Goal: Task Accomplishment & Management: Manage account settings

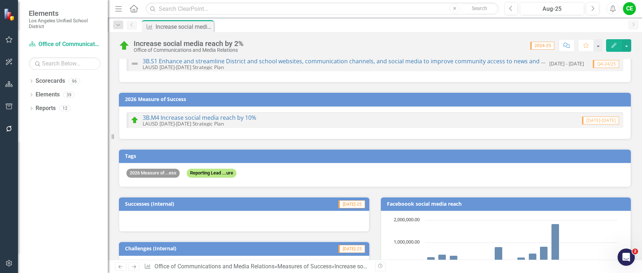
scroll to position [36, 0]
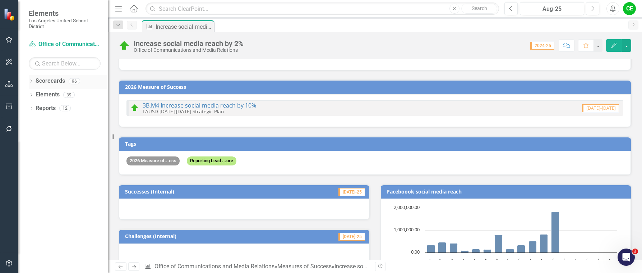
click at [31, 81] on icon "Dropdown" at bounding box center [31, 82] width 5 height 4
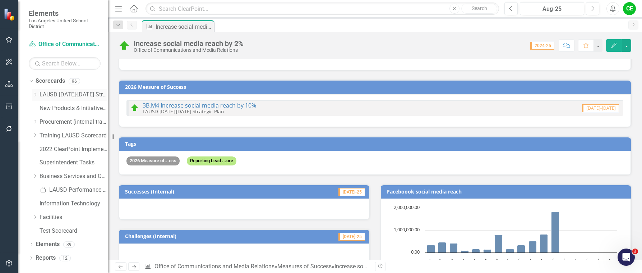
click at [36, 95] on icon at bounding box center [36, 95] width 2 height 4
click at [42, 190] on icon "Dropdown" at bounding box center [42, 189] width 5 height 4
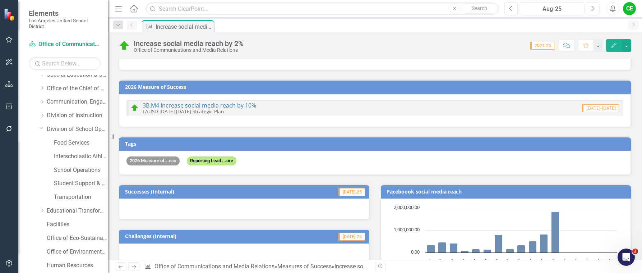
scroll to position [72, 0]
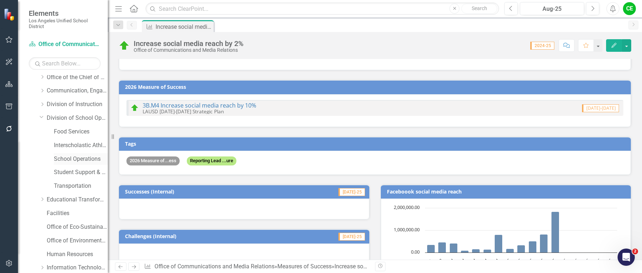
click at [81, 156] on link "School Operations" at bounding box center [81, 159] width 54 height 8
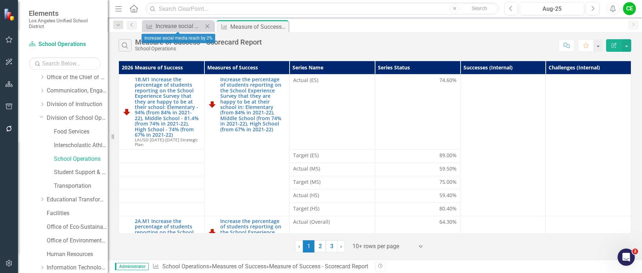
click at [208, 27] on icon "Close" at bounding box center [207, 26] width 7 height 6
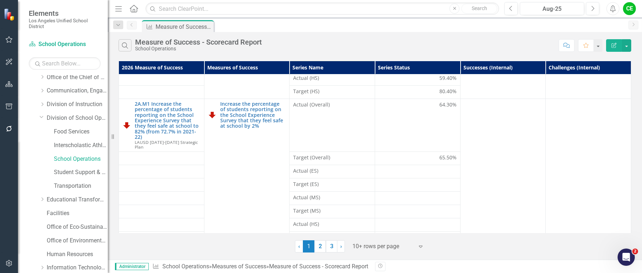
scroll to position [121, 0]
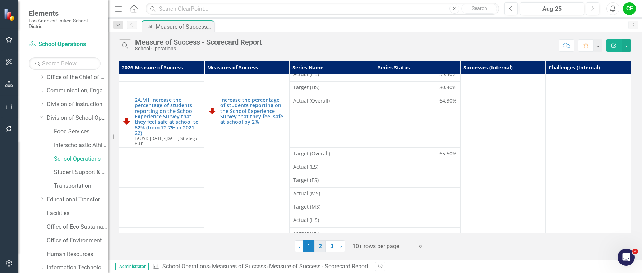
click at [324, 248] on link "2" at bounding box center [321, 246] width 12 height 12
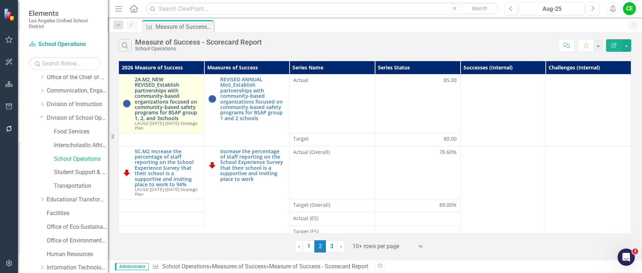
click at [147, 99] on link "2A.M2_NEW REVISED_Establish partnerships with community-based organizations foc…" at bounding box center [168, 99] width 66 height 44
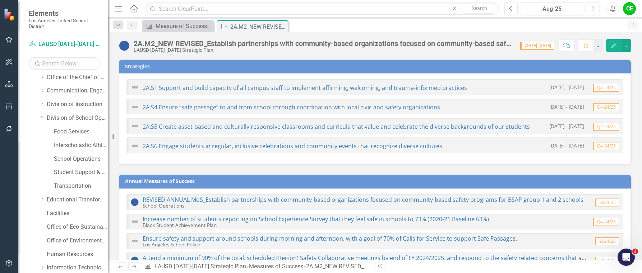
click at [355, 43] on div "2A.M2_NEW REVISED_Establish partnerships with community-based organizations foc…" at bounding box center [324, 44] width 380 height 8
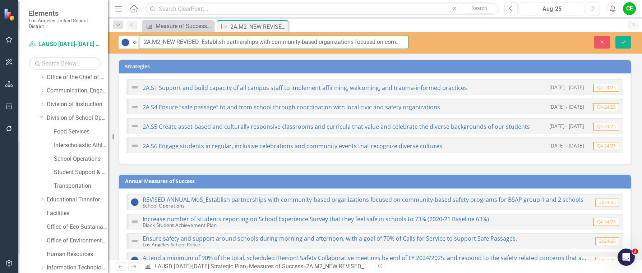
click at [362, 41] on input "2A.M2_NEW REVISED_Establish partnerships with community-based organizations foc…" at bounding box center [274, 42] width 270 height 13
click at [385, 40] on input "2A.M2_NEW REVISED_Establish partnerships with community-based organizations foc…" at bounding box center [274, 42] width 270 height 13
type input "2A.M2_NEW REVISED_Establish partnerships with community-based organizations foc…"
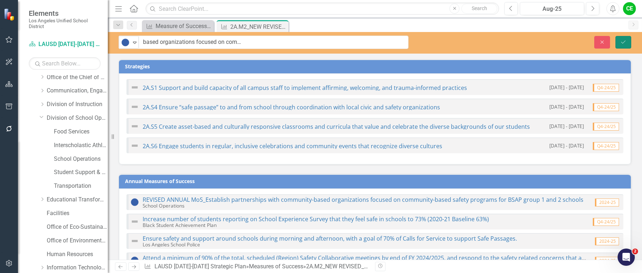
scroll to position [0, 0]
click at [619, 41] on button "Save" at bounding box center [624, 42] width 16 height 13
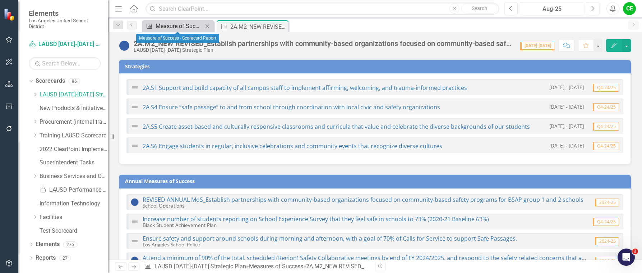
click at [187, 24] on div "Measure of Success - Scorecard Report" at bounding box center [179, 26] width 47 height 9
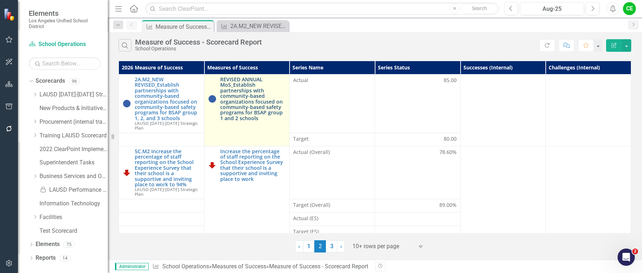
click at [256, 98] on link "REVISED ANNUAL MoS_Establish partnerships with community-based organizations fo…" at bounding box center [253, 99] width 66 height 44
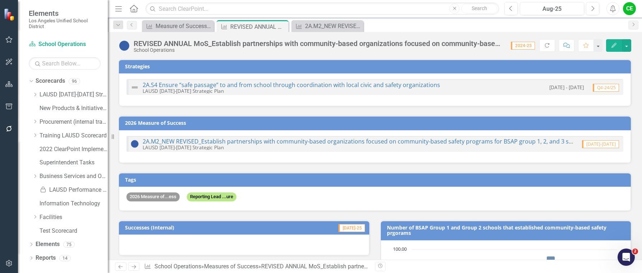
click at [303, 39] on div "REVISED ANNUAL MoS_Establish partnerships with community-based organizations fo…" at bounding box center [375, 43] width 535 height 22
click at [299, 42] on div "REVISED ANNUAL MoS_Establish partnerships with community-based organizations fo…" at bounding box center [319, 44] width 370 height 8
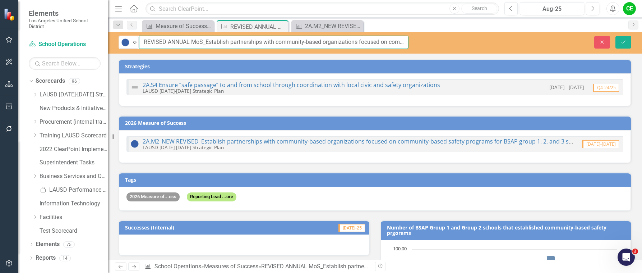
click at [299, 42] on input "REVISED ANNUAL MoS_Establish partnerships with community-based organizations fo…" at bounding box center [274, 42] width 270 height 13
click at [370, 42] on input "REVISED ANNUAL MoS_Establish partnerships with community-based organizations fo…" at bounding box center [274, 42] width 270 height 13
click at [380, 44] on input "REVISED ANNUAL MoS_Establish partnerships with community-based organizations fo…" at bounding box center [274, 42] width 270 height 13
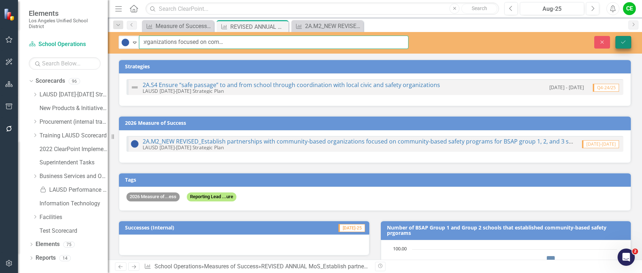
type input "REVISED ANNUAL MoS_Establish partnerships with community-based organizations fo…"
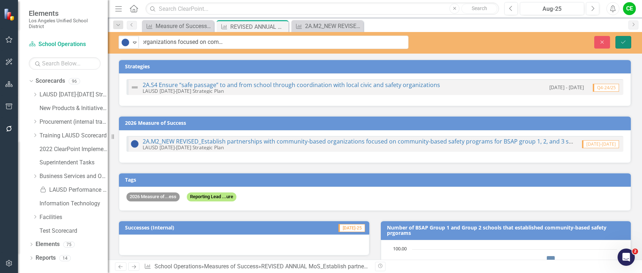
click at [624, 40] on icon "Save" at bounding box center [624, 42] width 6 height 5
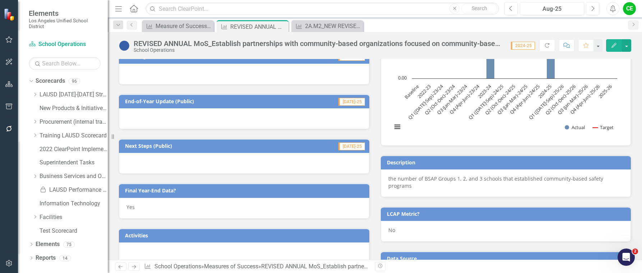
scroll to position [108, 0]
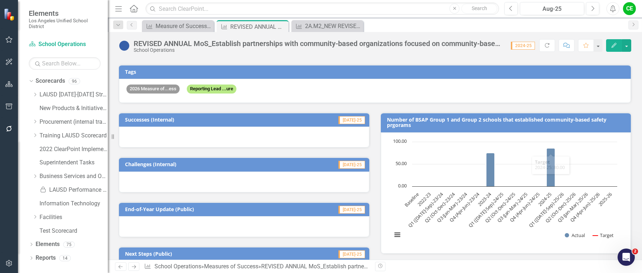
click at [503, 117] on h3 "Number of BSAP Group 1 and Group 2 schools that established community-based saf…" at bounding box center [507, 122] width 241 height 11
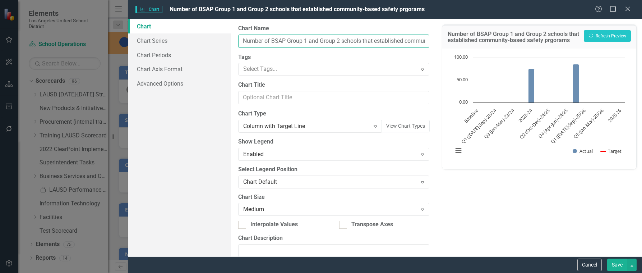
drag, startPoint x: 309, startPoint y: 41, endPoint x: 340, endPoint y: 42, distance: 30.9
click at [340, 42] on input "Number of BSAP Group 1 and Group 2 schools that established community-based saf…" at bounding box center [333, 41] width 191 height 13
type input "Number of BSAP Group 1, 2, and 3 schools that established community-based safet…"
click at [621, 261] on button "Save" at bounding box center [618, 264] width 20 height 13
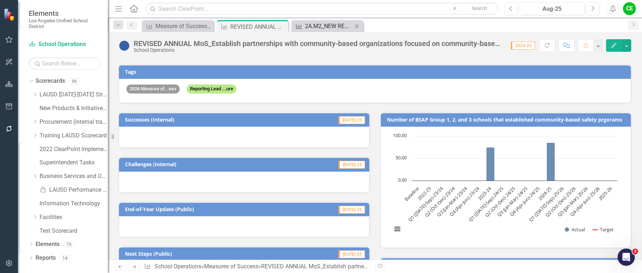
click at [314, 26] on div "2A.M2_NEW REVISED_Establish partnerships with community-based organizations foc…" at bounding box center [328, 26] width 47 height 9
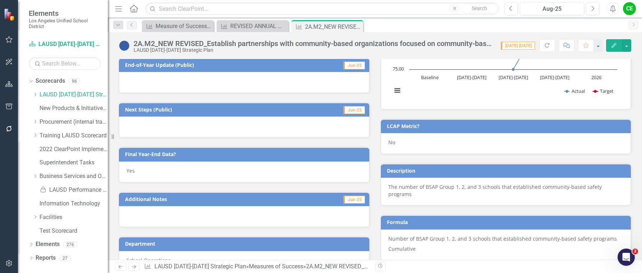
scroll to position [252, 0]
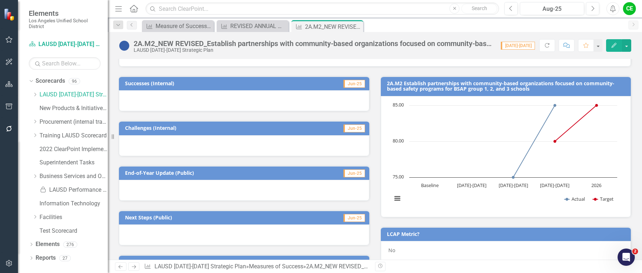
click at [512, 85] on h3 "2A.M2 Establish partnerships with community-based organizations focused on comm…" at bounding box center [507, 86] width 241 height 11
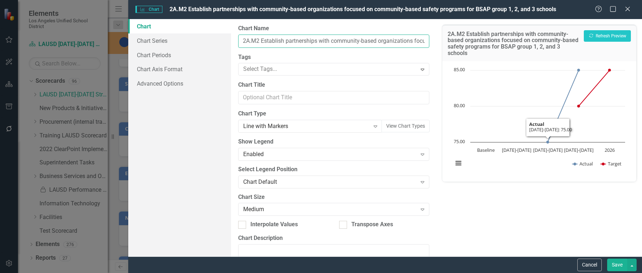
click at [356, 42] on input "2A.M2 Establish partnerships with community-based organizations focused on comm…" at bounding box center [333, 41] width 191 height 13
click at [614, 263] on button "Save" at bounding box center [618, 264] width 20 height 13
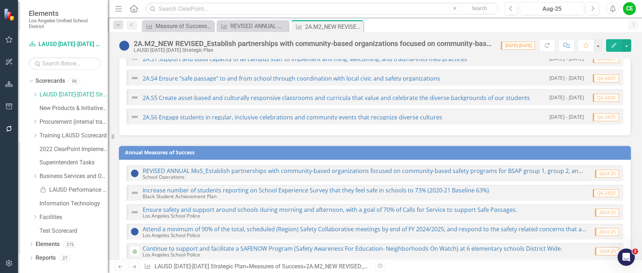
scroll to position [19, 0]
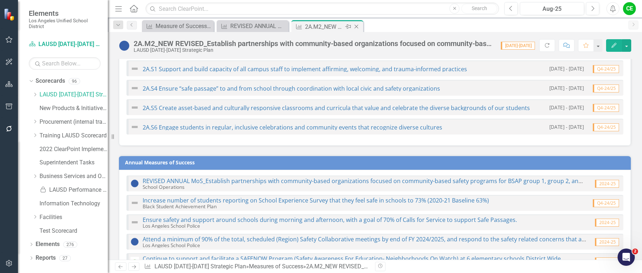
click at [357, 24] on icon "Close" at bounding box center [356, 27] width 7 height 6
